Goal: Transaction & Acquisition: Purchase product/service

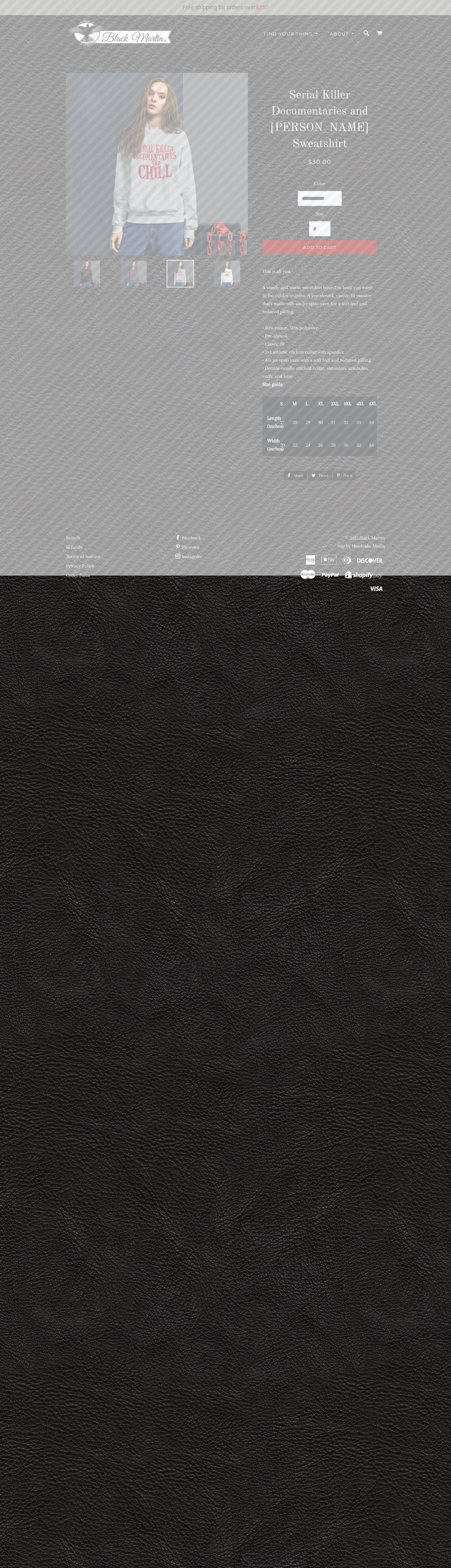
click at [320, 245] on span "Add to Cart" at bounding box center [320, 247] width 33 height 5
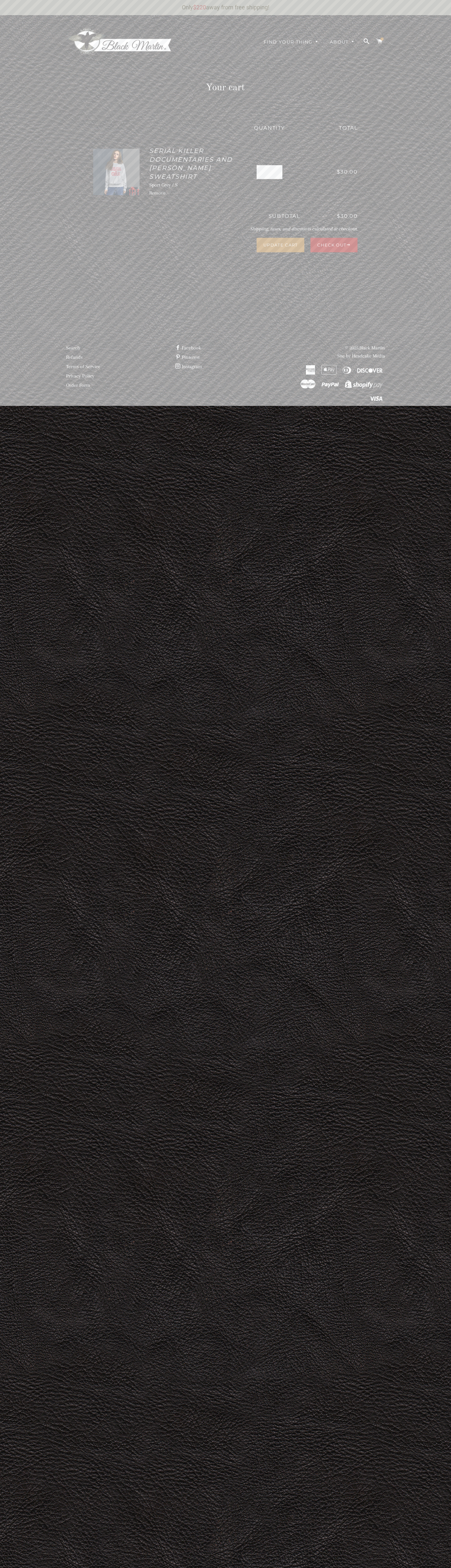
scroll to position [808, 15]
click at [334, 241] on button "Check Out" at bounding box center [334, 244] width 47 height 14
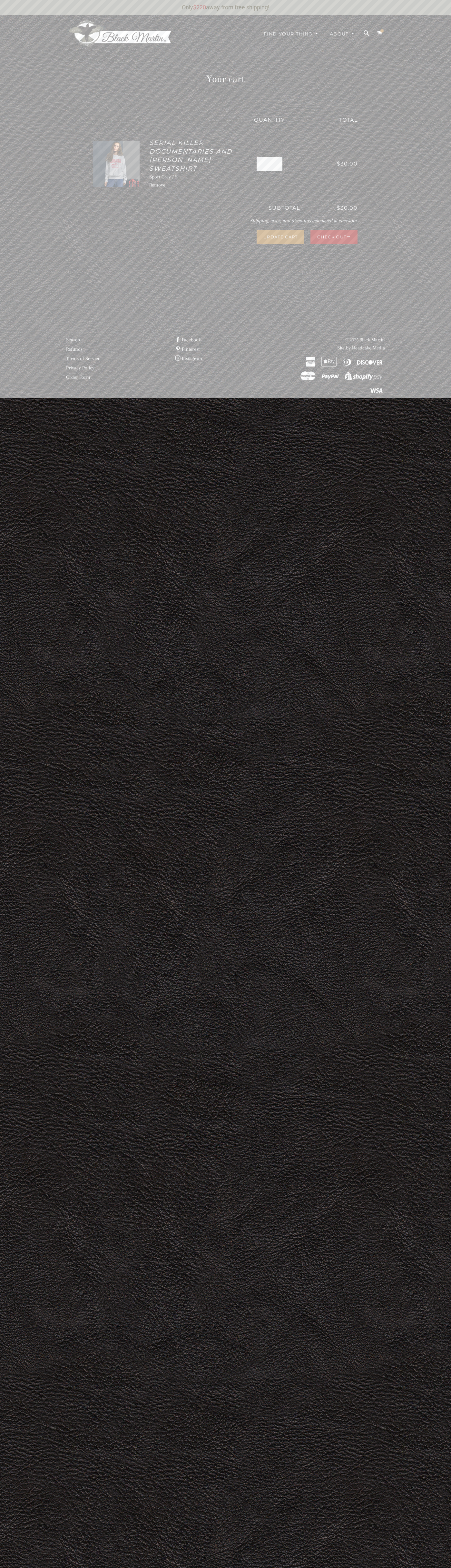
click at [157, 182] on link "Remove" at bounding box center [157, 184] width 16 height 6
